Goal: Information Seeking & Learning: Find specific fact

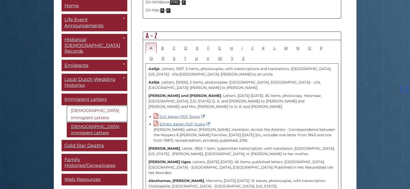
scroll to position [285, 0]
click at [186, 53] on link "T" at bounding box center [185, 58] width 10 height 11
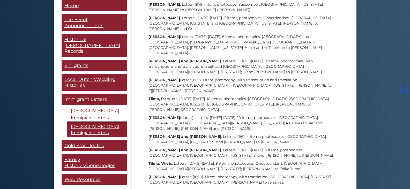
scroll to position [958, 0]
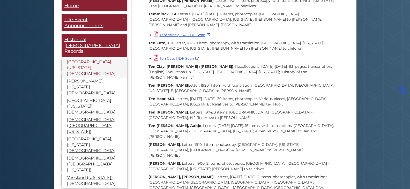
scroll to position [440, 0]
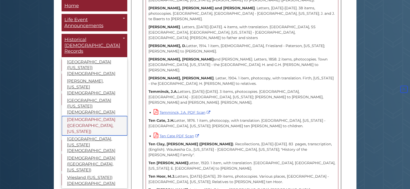
click at [85, 117] on link "Pillar Church (Holland, Michigan)" at bounding box center [95, 126] width 66 height 19
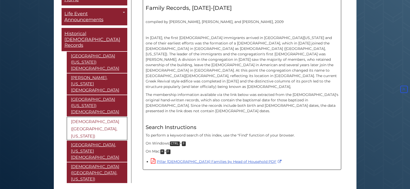
scroll to position [167, 0]
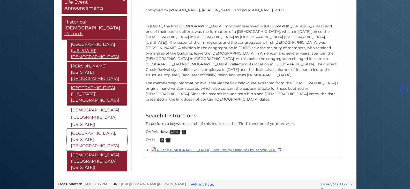
click at [87, 129] on link "[GEOGRAPHIC_DATA], [US_STATE] [DEMOGRAPHIC_DATA]" at bounding box center [97, 139] width 61 height 21
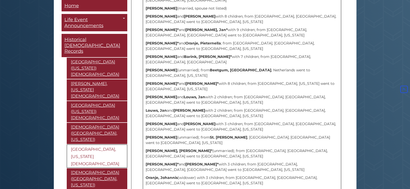
scroll to position [295, 0]
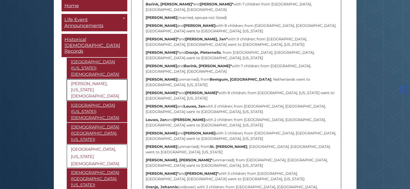
click at [89, 80] on link "Maxwell, [US_STATE] [DEMOGRAPHIC_DATA]" at bounding box center [97, 90] width 61 height 21
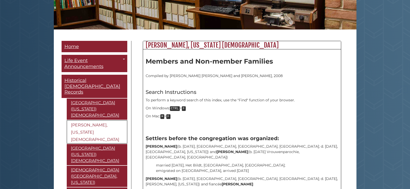
scroll to position [104, 0]
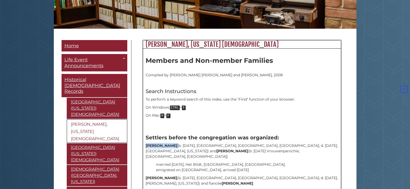
drag, startPoint x: 145, startPoint y: 145, endPoint x: 168, endPoint y: 146, distance: 23.1
click at [216, 122] on p at bounding box center [242, 123] width 193 height 5
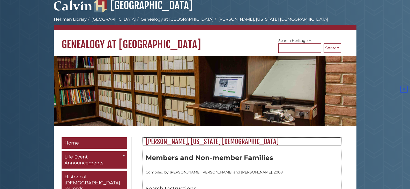
scroll to position [0, 0]
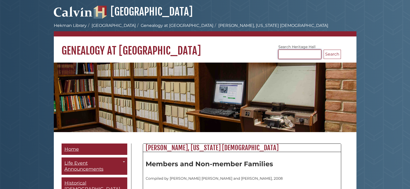
click at [285, 56] on input "Search [GEOGRAPHIC_DATA]" at bounding box center [300, 54] width 43 height 9
click at [306, 54] on input "Search [GEOGRAPHIC_DATA]" at bounding box center [300, 54] width 43 height 9
type input "*****"
click at [330, 55] on button "Search" at bounding box center [332, 54] width 17 height 9
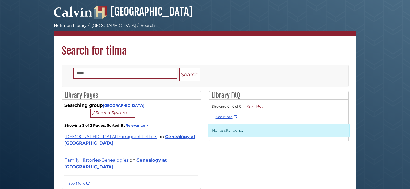
scroll to position [13, 0]
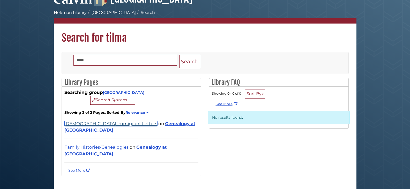
click at [98, 124] on link "[DEMOGRAPHIC_DATA] Immigrant Letters" at bounding box center [110, 123] width 93 height 5
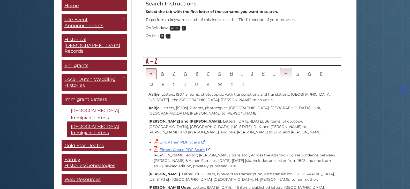
scroll to position [259, 0]
click at [185, 79] on link "T" at bounding box center [185, 84] width 10 height 11
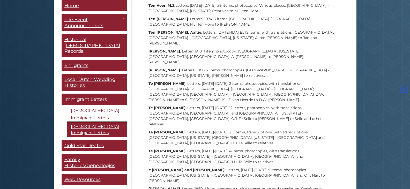
scroll to position [622, 0]
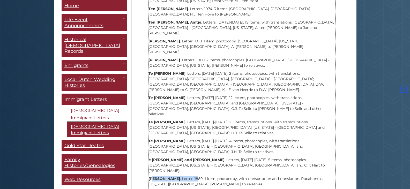
drag, startPoint x: 152, startPoint y: 85, endPoint x: 195, endPoint y: 85, distance: 43.0
click at [195, 176] on p "[PERSON_NAME] . Letter, 1889. 1 item, photocopy, with transcription and transla…" at bounding box center [242, 181] width 187 height 11
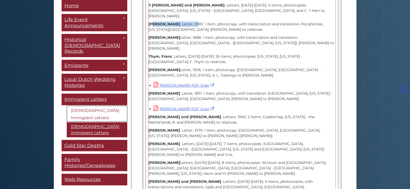
scroll to position [777, 0]
drag, startPoint x: 160, startPoint y: 99, endPoint x: 216, endPoint y: 100, distance: 57.0
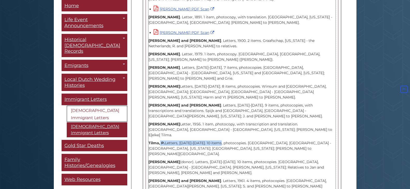
scroll to position [855, 0]
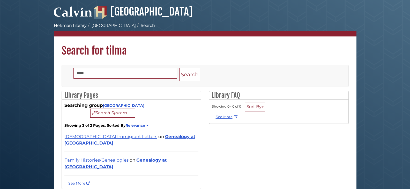
scroll to position [13, 0]
